Goal: Information Seeking & Learning: Learn about a topic

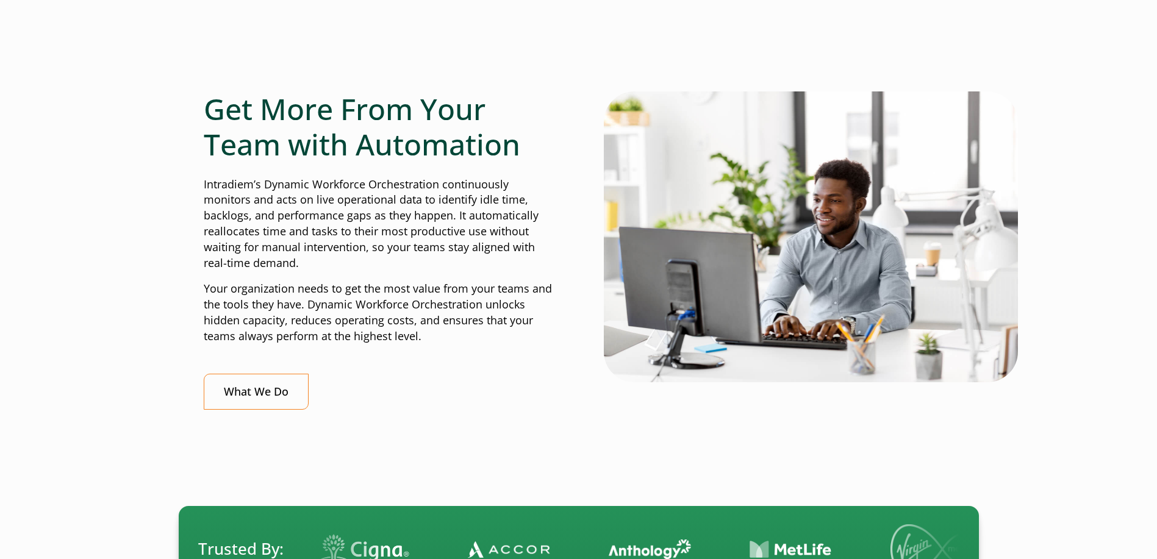
click at [288, 185] on p "Intradiem’s Dynamic Workforce Orchestration continuously monitors and acts on l…" at bounding box center [379, 224] width 350 height 95
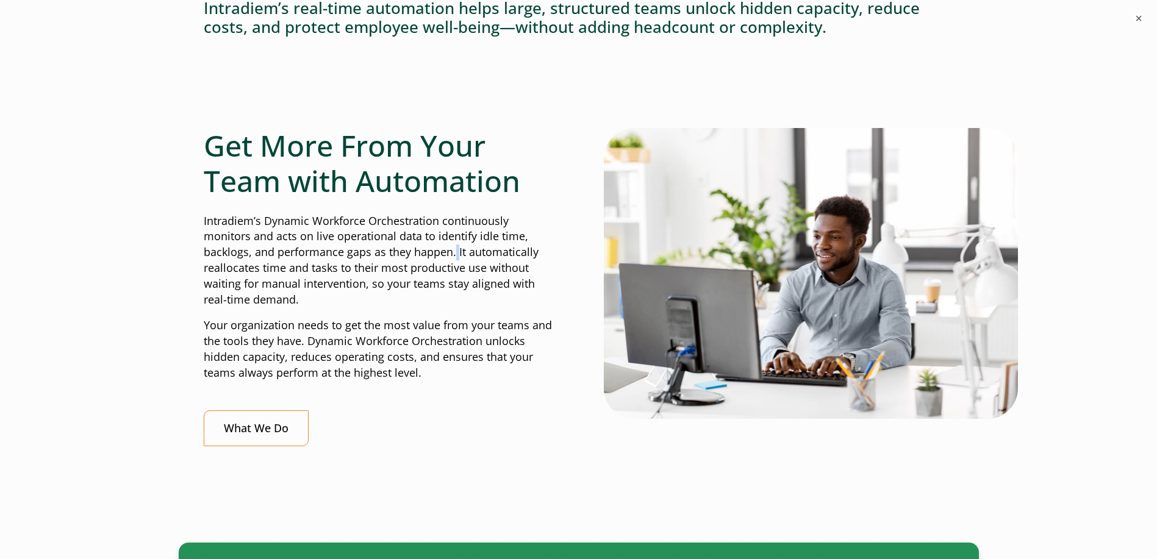
click at [456, 255] on p "Intradiem’s Dynamic Workforce Orchestration continuously monitors and acts on l…" at bounding box center [379, 260] width 350 height 95
click at [308, 266] on p "Intradiem’s Dynamic Workforce Orchestration continuously monitors and acts on l…" at bounding box center [379, 260] width 350 height 95
click at [375, 269] on p "Intradiem’s Dynamic Workforce Orchestration continuously monitors and acts on l…" at bounding box center [379, 260] width 350 height 95
click at [324, 287] on p "Intradiem’s Dynamic Workforce Orchestration continuously monitors and acts on l…" at bounding box center [379, 260] width 350 height 95
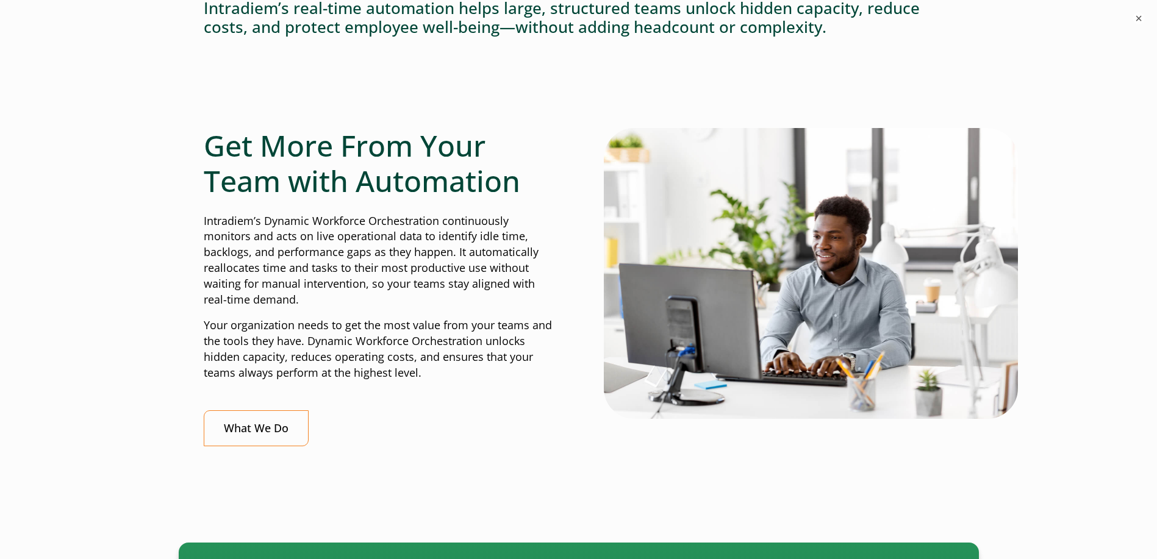
drag, startPoint x: 319, startPoint y: 299, endPoint x: 296, endPoint y: 284, distance: 27.6
click at [296, 284] on p "Intradiem’s Dynamic Workforce Orchestration continuously monitors and acts on l…" at bounding box center [379, 260] width 350 height 95
drag, startPoint x: 296, startPoint y: 284, endPoint x: 302, endPoint y: 309, distance: 26.2
click at [296, 284] on p "Intradiem’s Dynamic Workforce Orchestration continuously monitors and acts on l…" at bounding box center [379, 260] width 350 height 95
click at [302, 305] on p "Intradiem’s Dynamic Workforce Orchestration continuously monitors and acts on l…" at bounding box center [379, 260] width 350 height 95
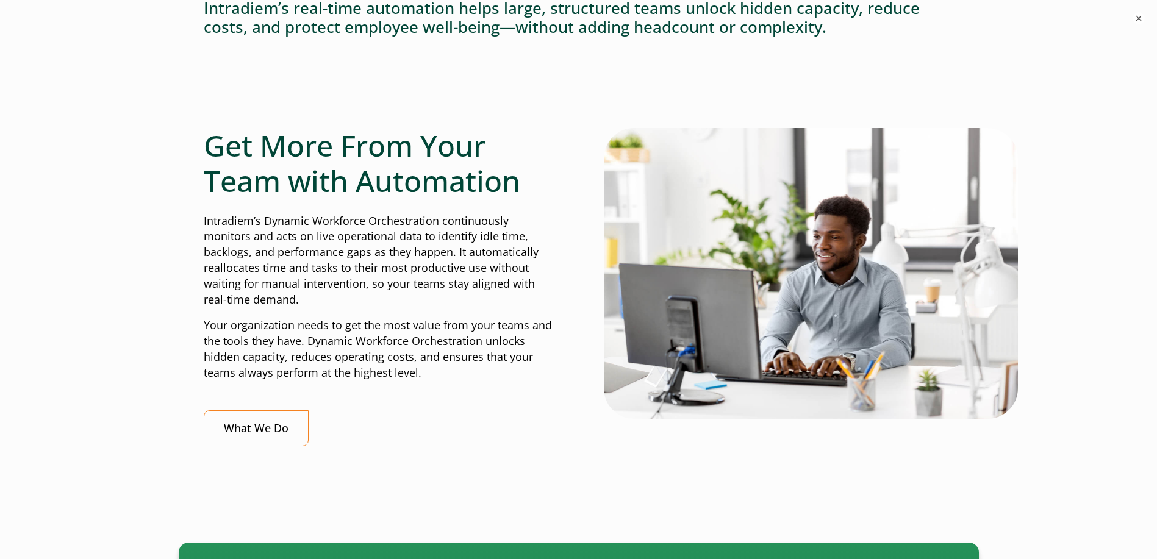
click at [304, 295] on p "Intradiem’s Dynamic Workforce Orchestration continuously monitors and acts on l…" at bounding box center [379, 260] width 350 height 95
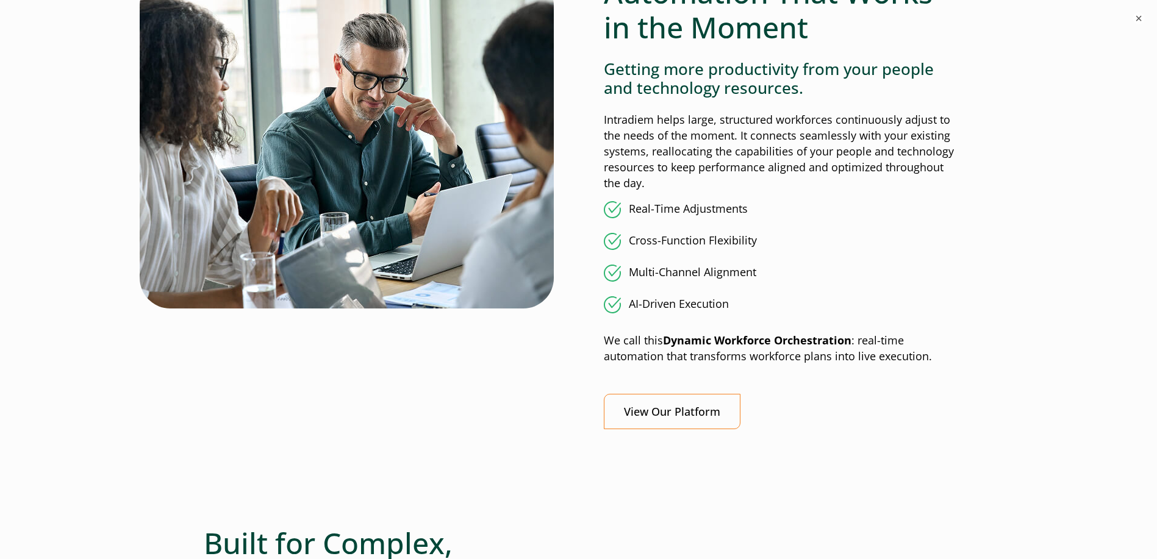
scroll to position [976, 0]
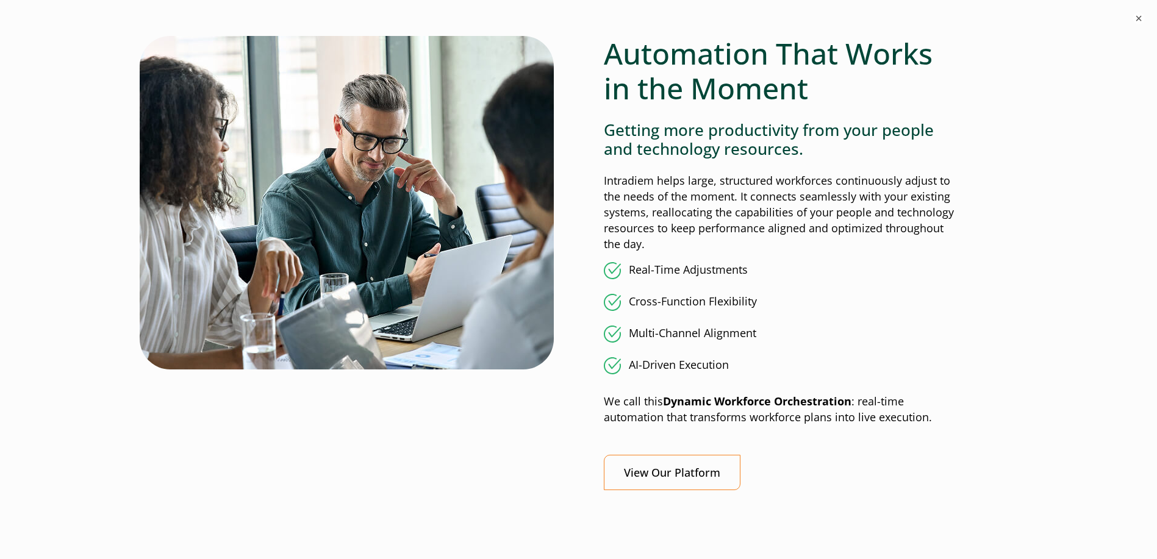
click at [701, 187] on p "Intradiem helps large, structured workforces continuously adjust to the needs o…" at bounding box center [779, 212] width 350 height 79
drag, startPoint x: 669, startPoint y: 335, endPoint x: 682, endPoint y: 335, distance: 12.8
click at [671, 335] on li "Multi-Channel Alignment" at bounding box center [779, 334] width 350 height 17
click at [682, 335] on li "Multi-Channel Alignment" at bounding box center [779, 334] width 350 height 17
click at [685, 295] on li "Cross-Function Flexibility" at bounding box center [779, 302] width 350 height 17
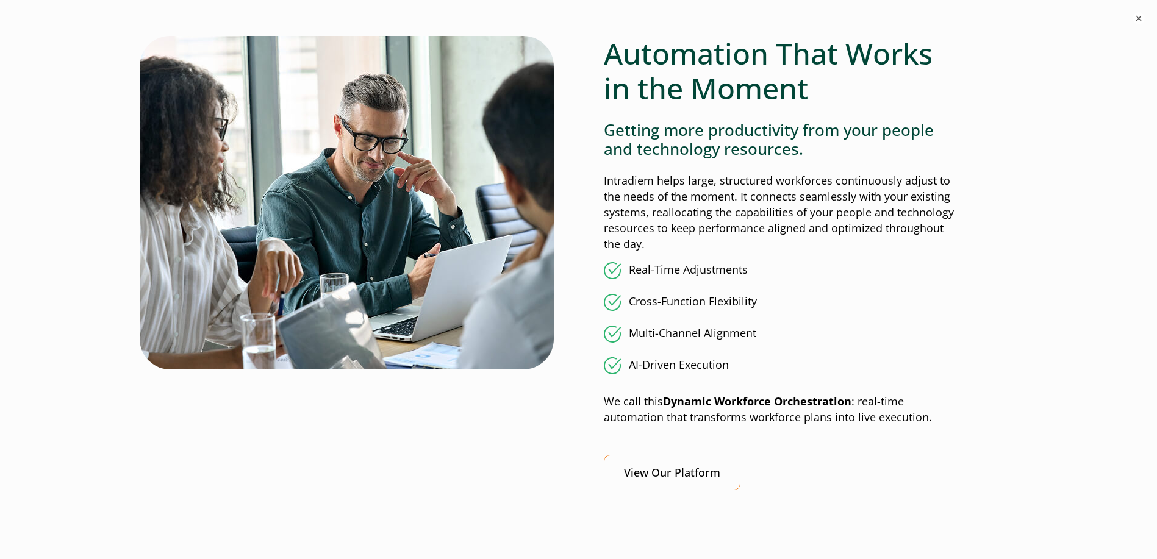
click at [685, 312] on ul "Real-Time Adjustments Cross-Function Flexibility Multi-Channel Alignment AI-Dri…" at bounding box center [779, 318] width 350 height 112
click at [685, 343] on ul "Real-Time Adjustments Cross-Function Flexibility Multi-Channel Alignment AI-Dri…" at bounding box center [779, 318] width 350 height 112
click at [684, 323] on ul "Real-Time Adjustments Cross-Function Flexibility Multi-Channel Alignment AI-Dri…" at bounding box center [779, 318] width 350 height 112
click at [683, 290] on ul "Real-Time Adjustments Cross-Function Flexibility Multi-Channel Alignment AI-Dri…" at bounding box center [779, 318] width 350 height 112
click at [678, 266] on li "Real-Time Adjustments" at bounding box center [779, 270] width 350 height 17
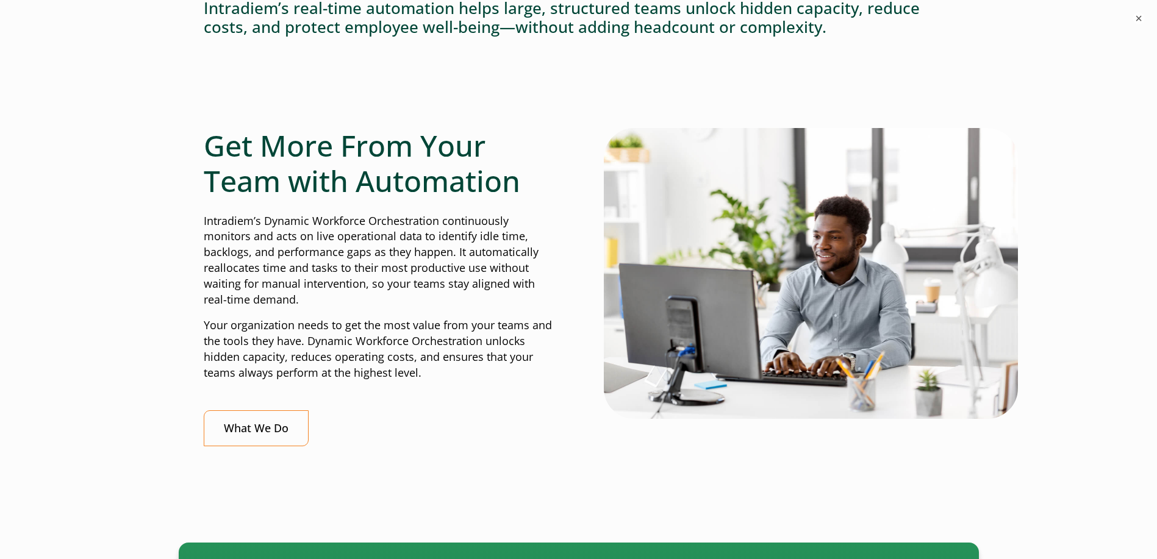
scroll to position [0, 0]
